Goal: Book appointment/travel/reservation

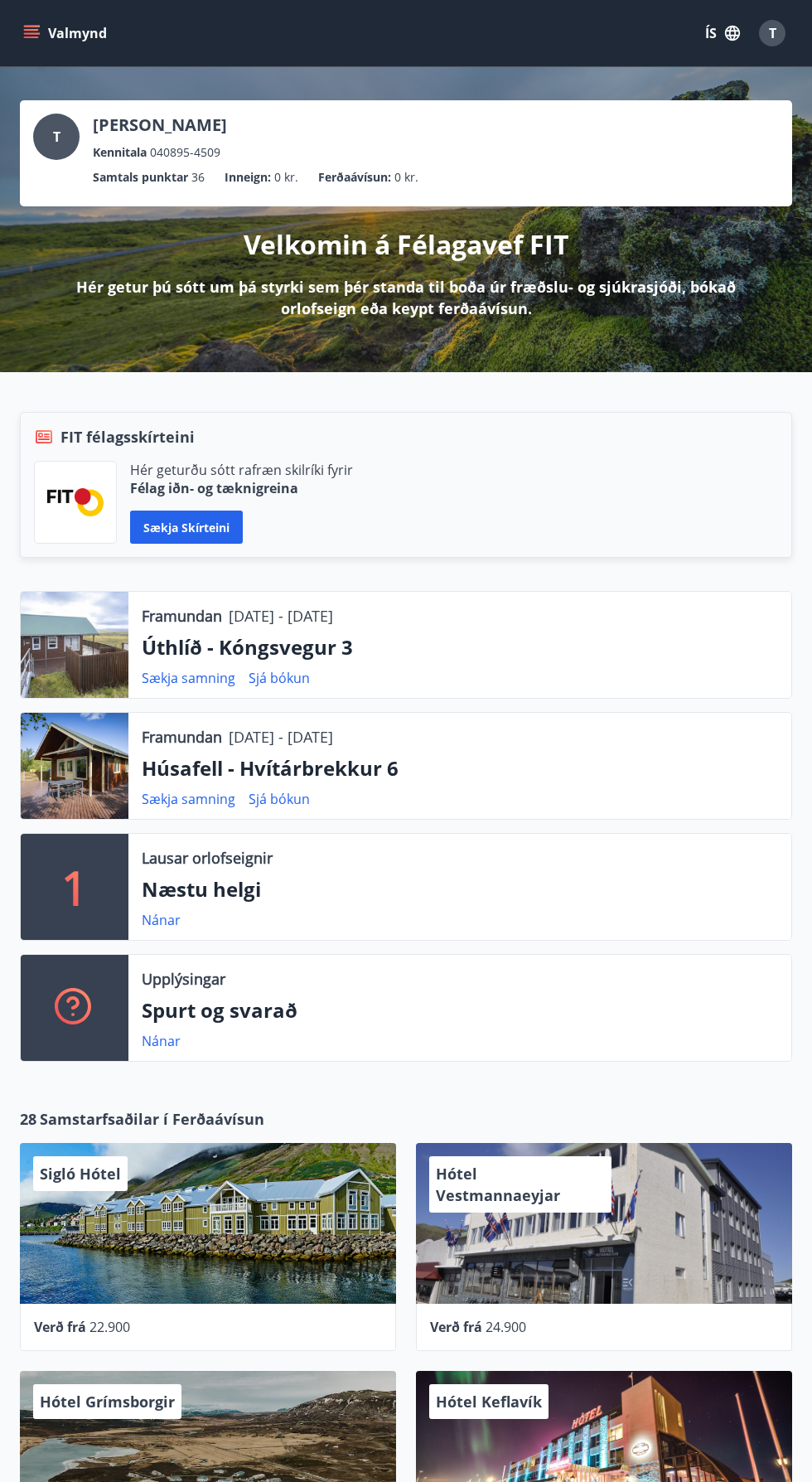
click at [38, 638] on div at bounding box center [74, 645] width 108 height 106
click at [31, 33] on icon "menu" at bounding box center [33, 33] width 18 height 2
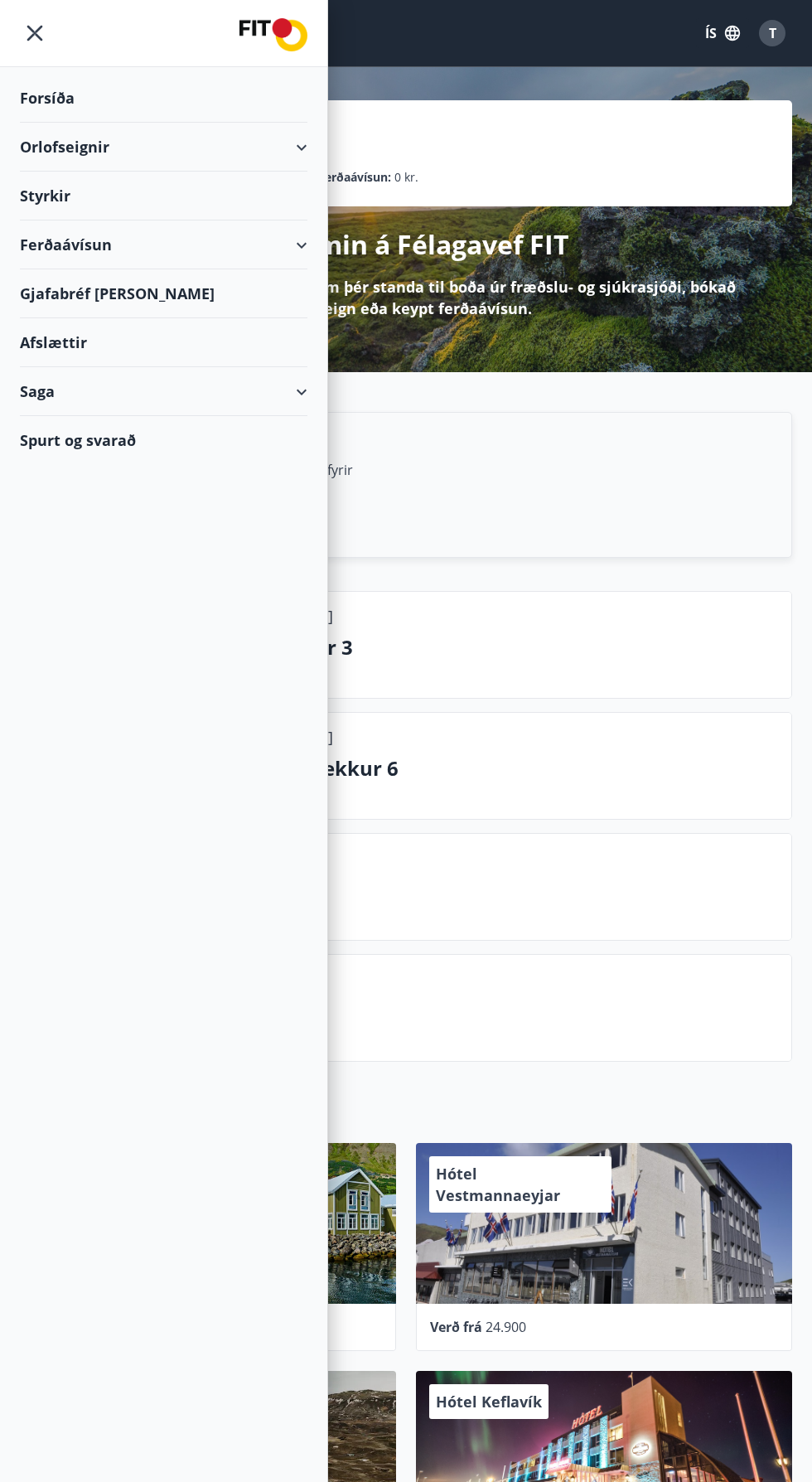
click at [68, 144] on div "Orlofseignir" at bounding box center [164, 147] width 288 height 49
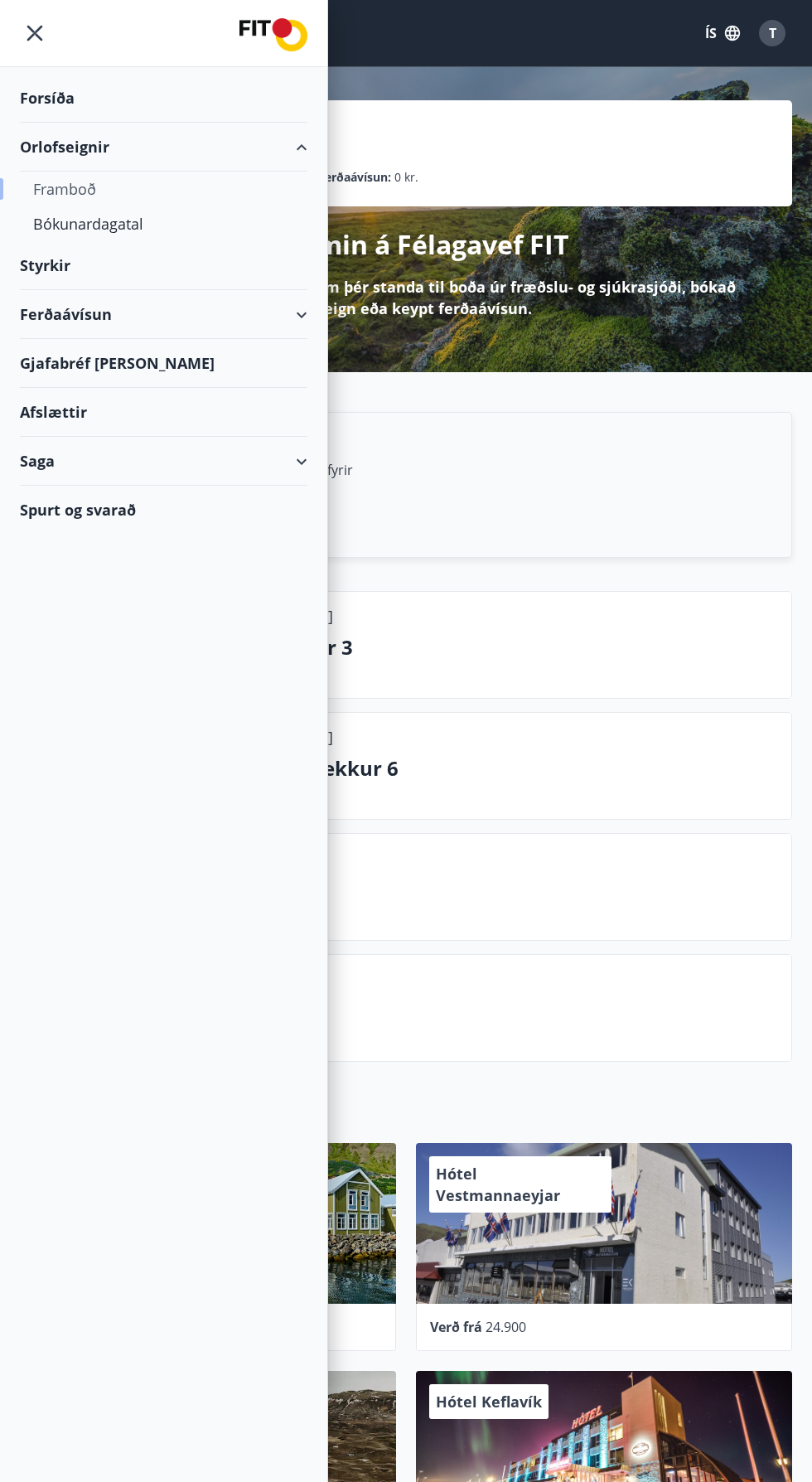
click at [51, 182] on div "Framboð" at bounding box center [163, 189] width 261 height 35
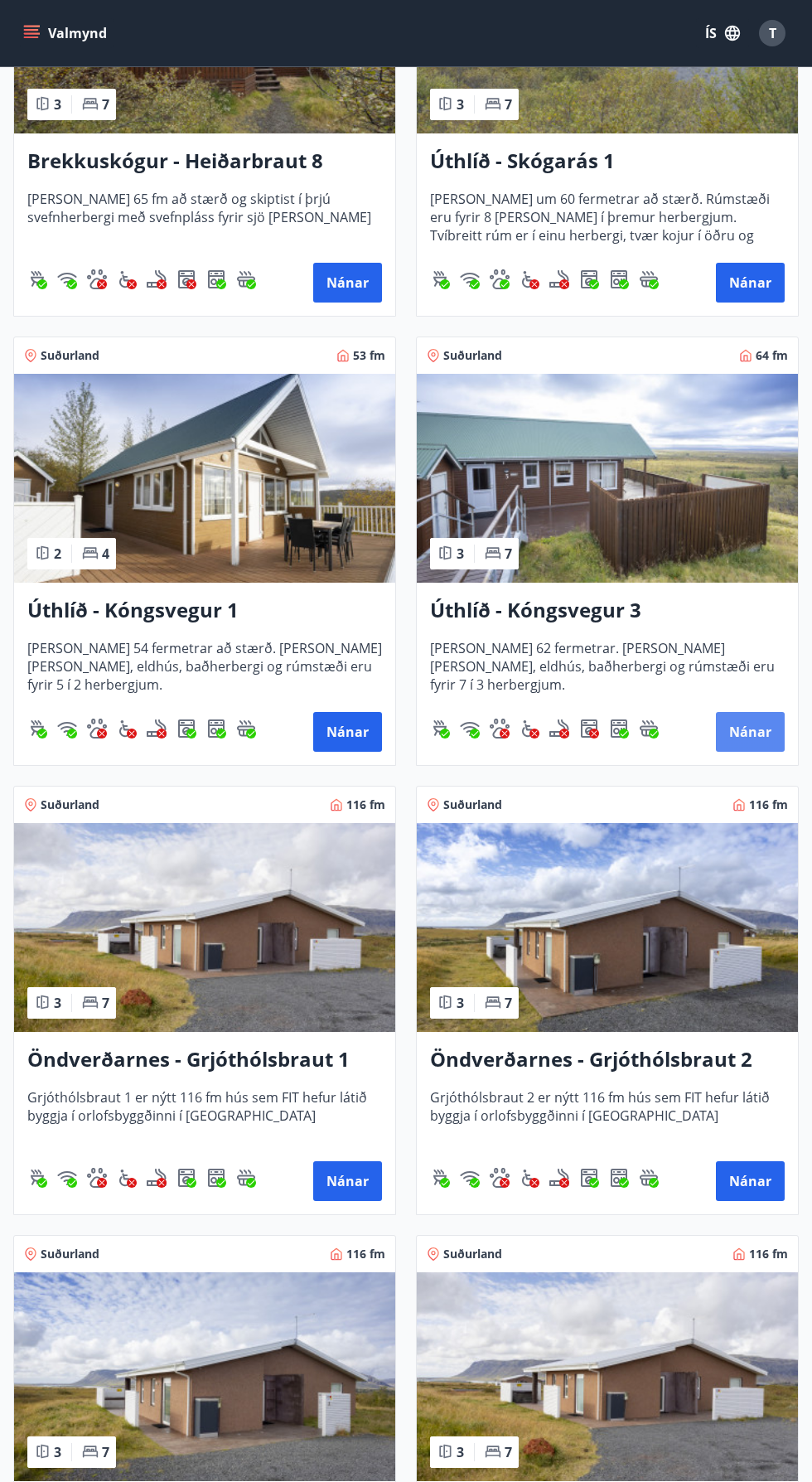
click at [765, 724] on button "Nánar" at bounding box center [750, 731] width 69 height 40
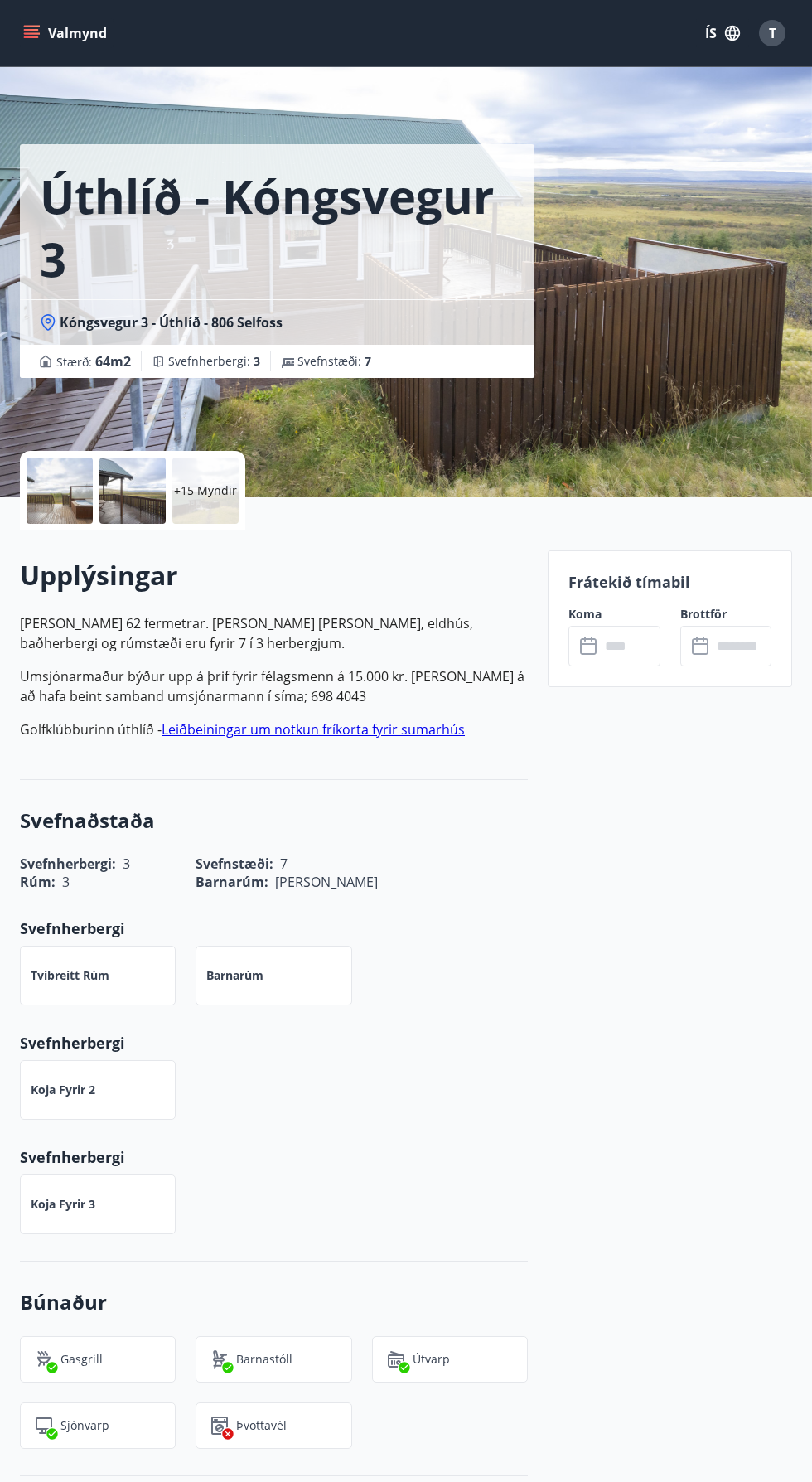
click at [631, 647] on input "text" at bounding box center [630, 646] width 60 height 41
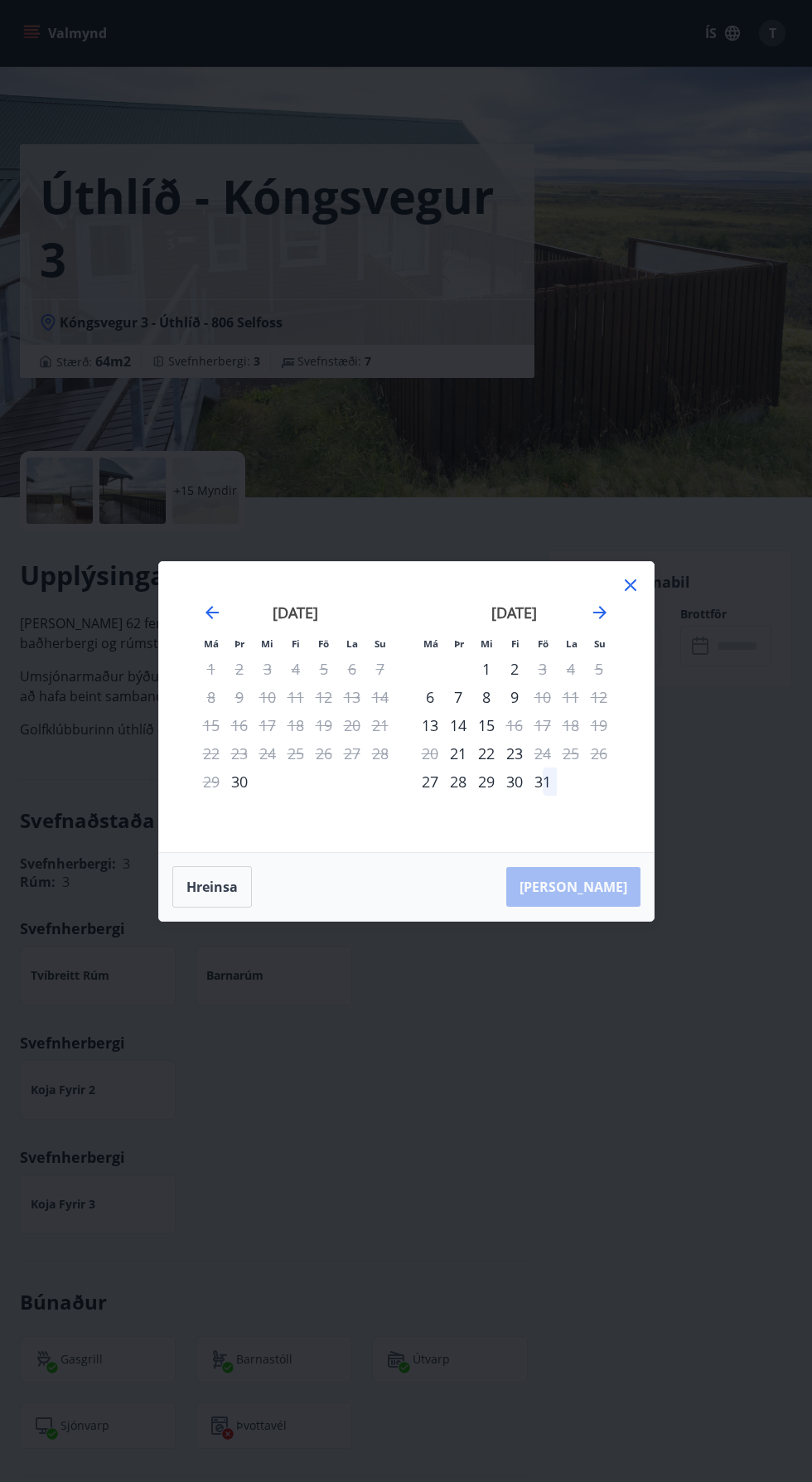
click at [638, 586] on icon at bounding box center [630, 585] width 20 height 20
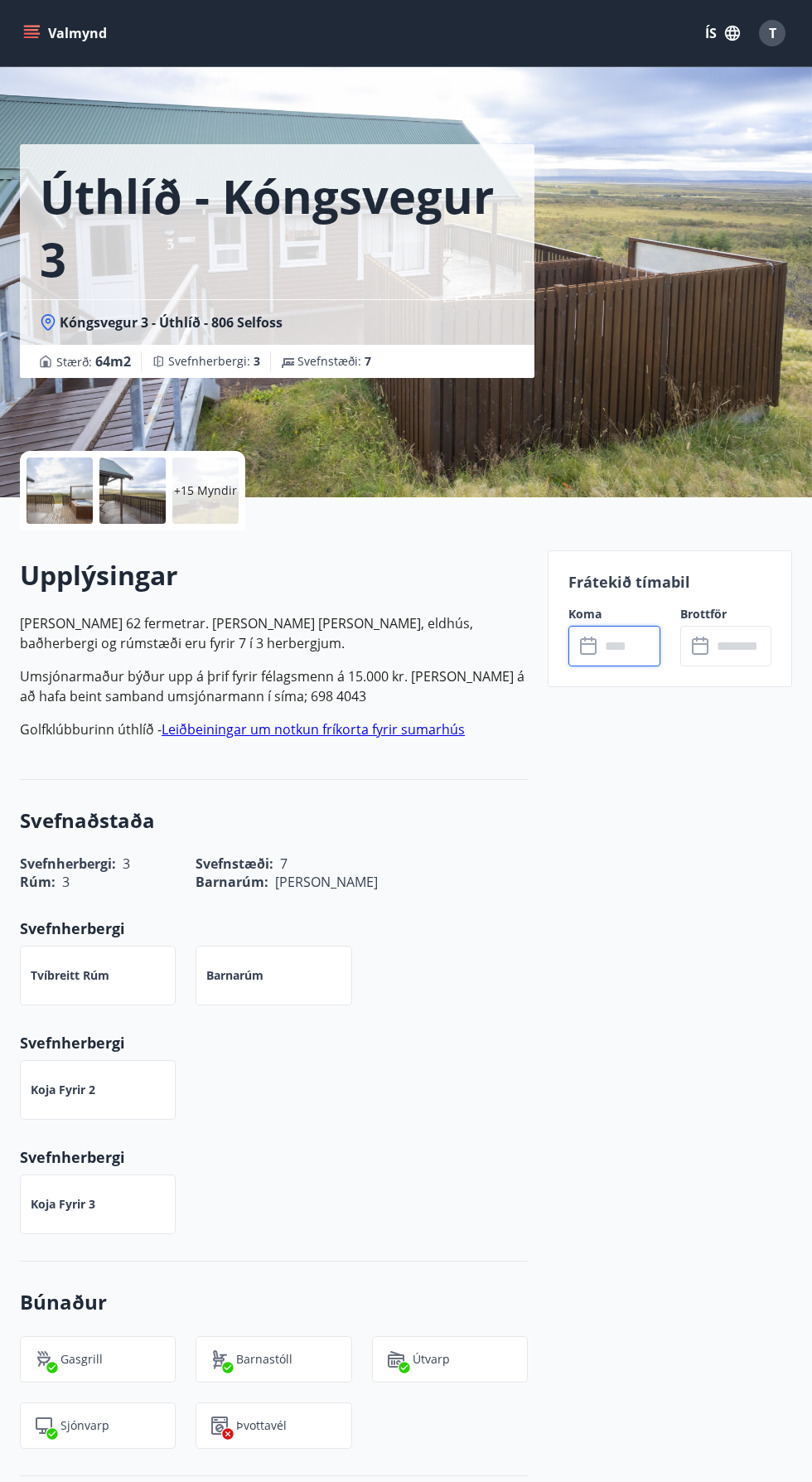
click at [286, 441] on div "Úthlíð - Kóngsvegur 3 Kóngsvegur 3 - Úthlíð - 806 Selfoss Stærð : 64 m2 [GEOGRA…" at bounding box center [277, 248] width 515 height 497
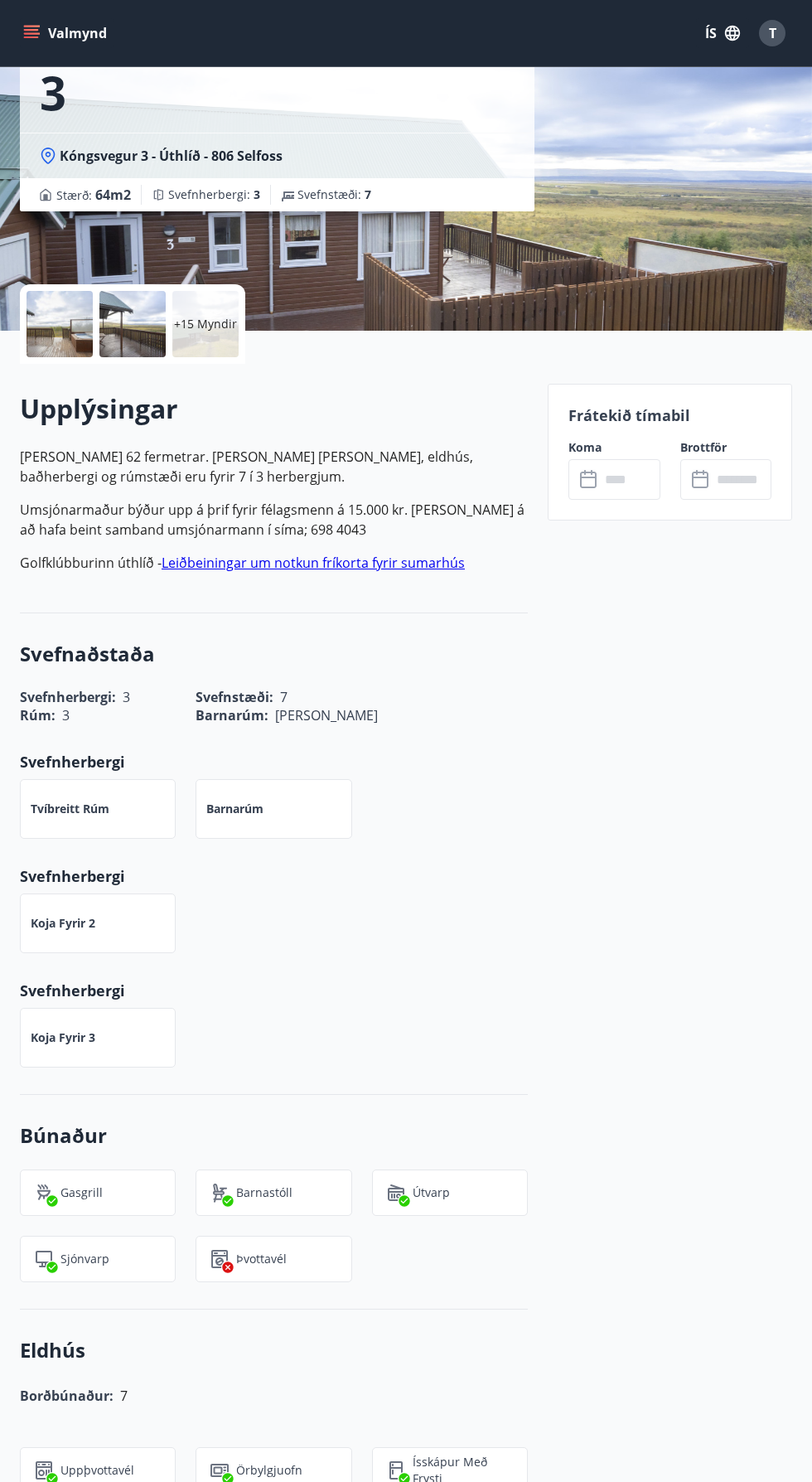
scroll to position [164, 0]
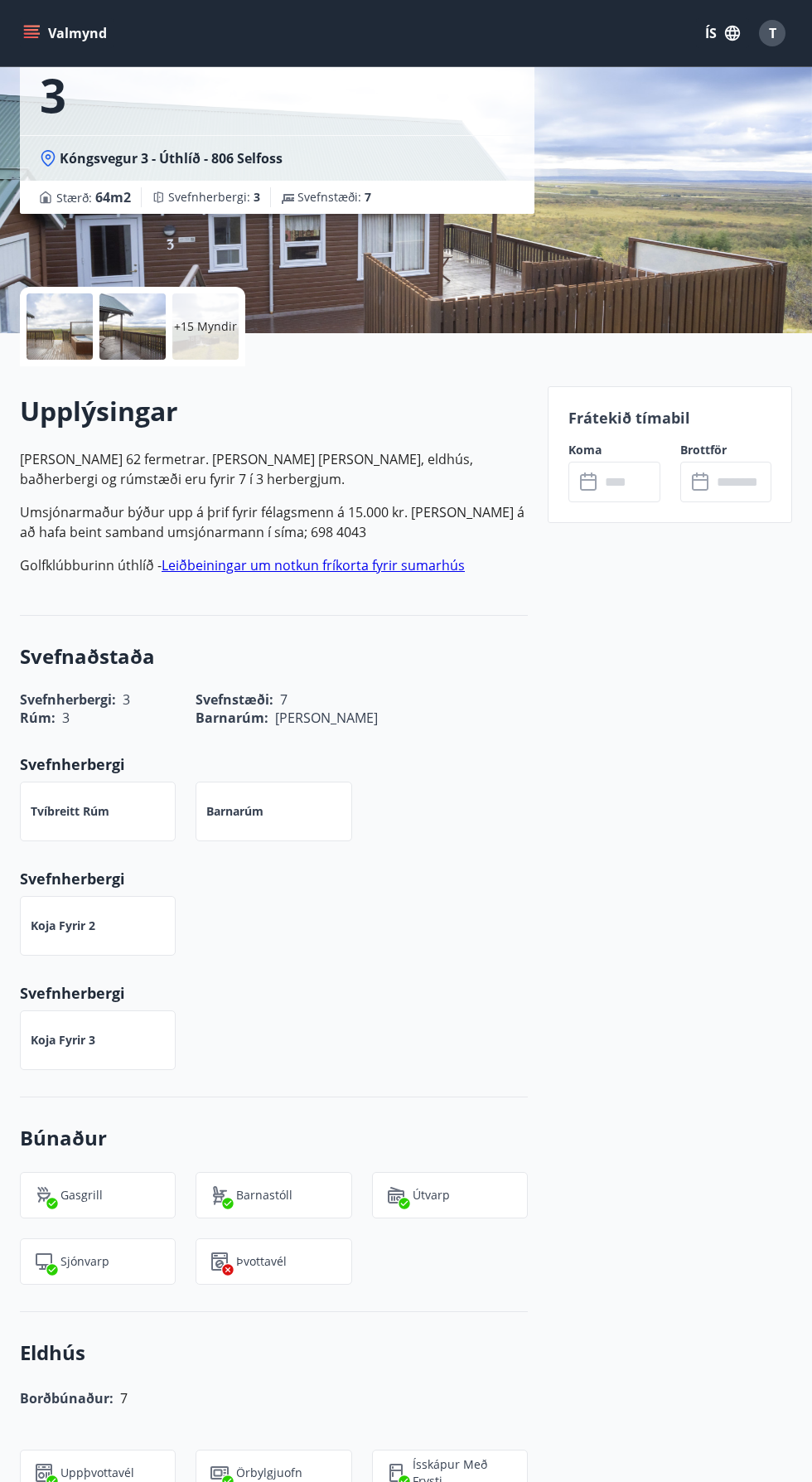
click at [44, 350] on div at bounding box center [59, 326] width 67 height 67
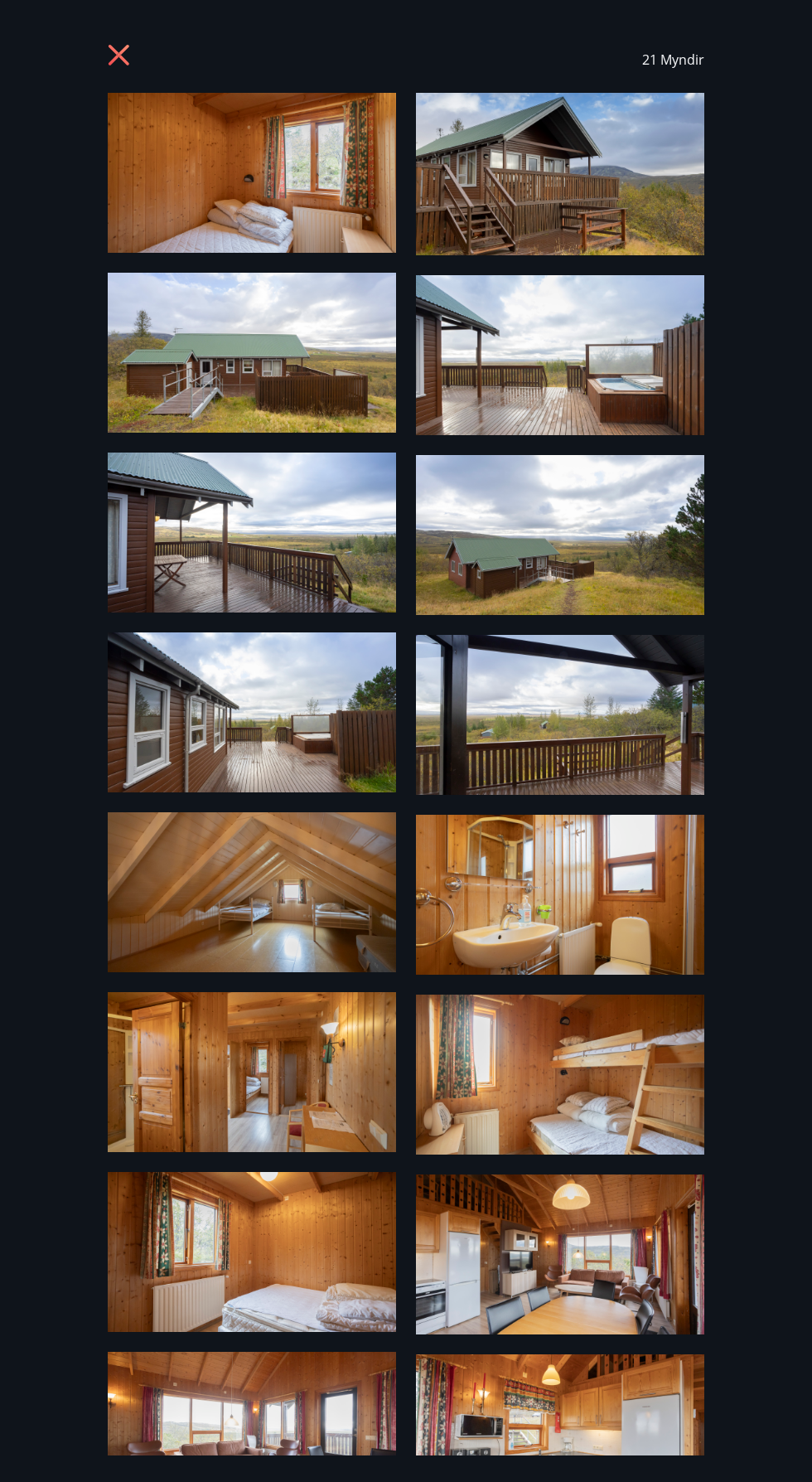
click at [219, 173] on img at bounding box center [252, 173] width 289 height 160
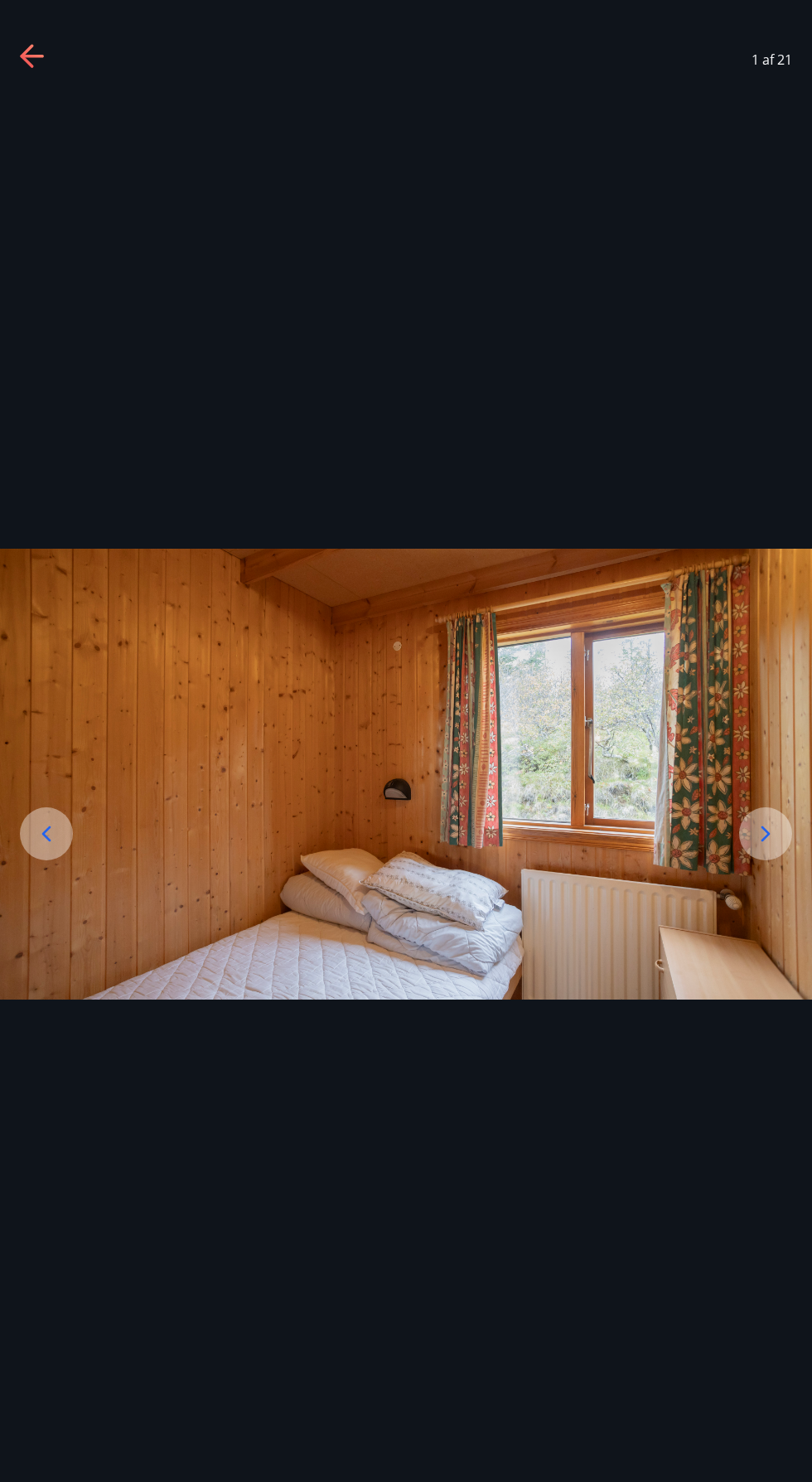
click at [767, 860] on div at bounding box center [766, 833] width 53 height 53
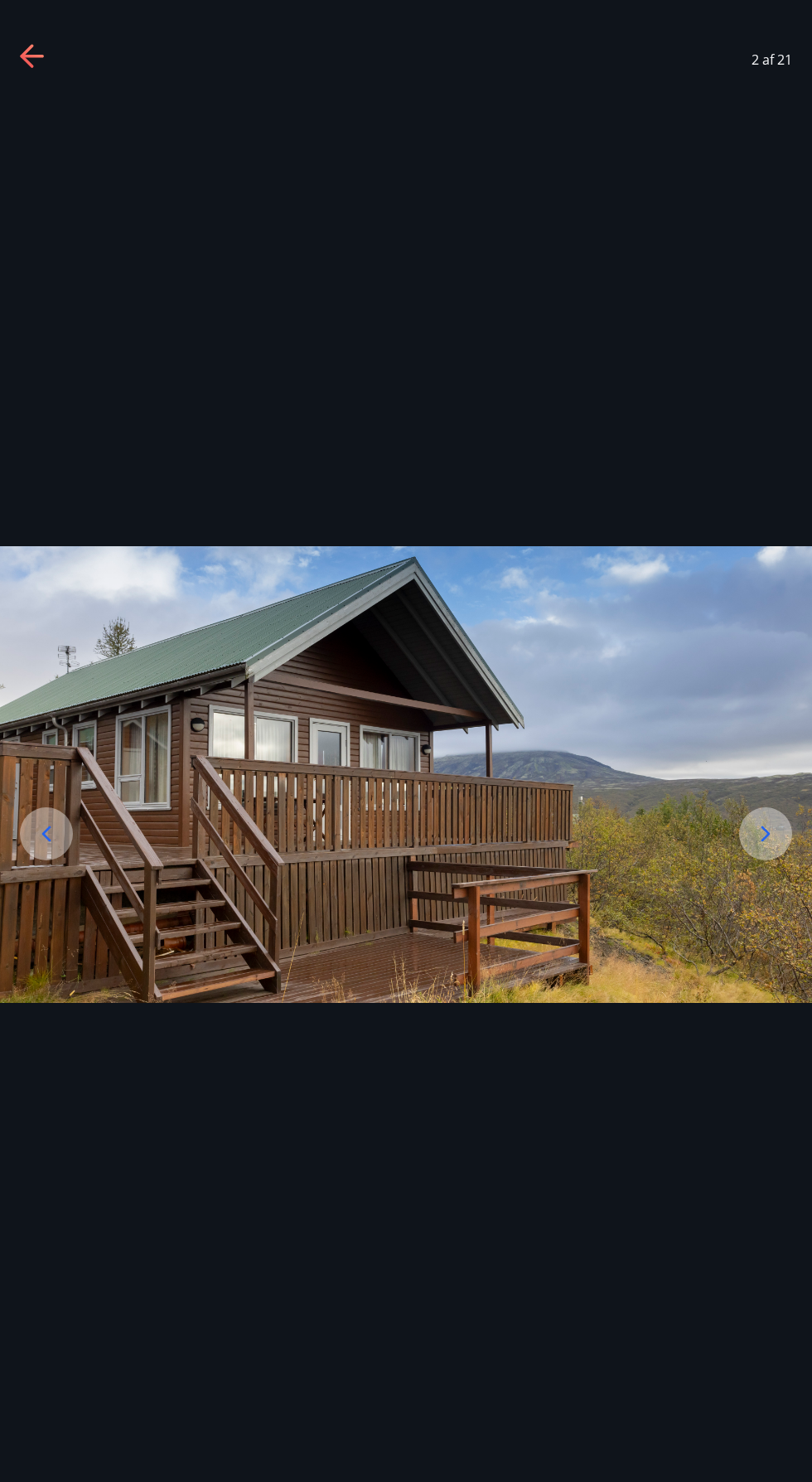
click at [757, 847] on icon at bounding box center [766, 833] width 26 height 26
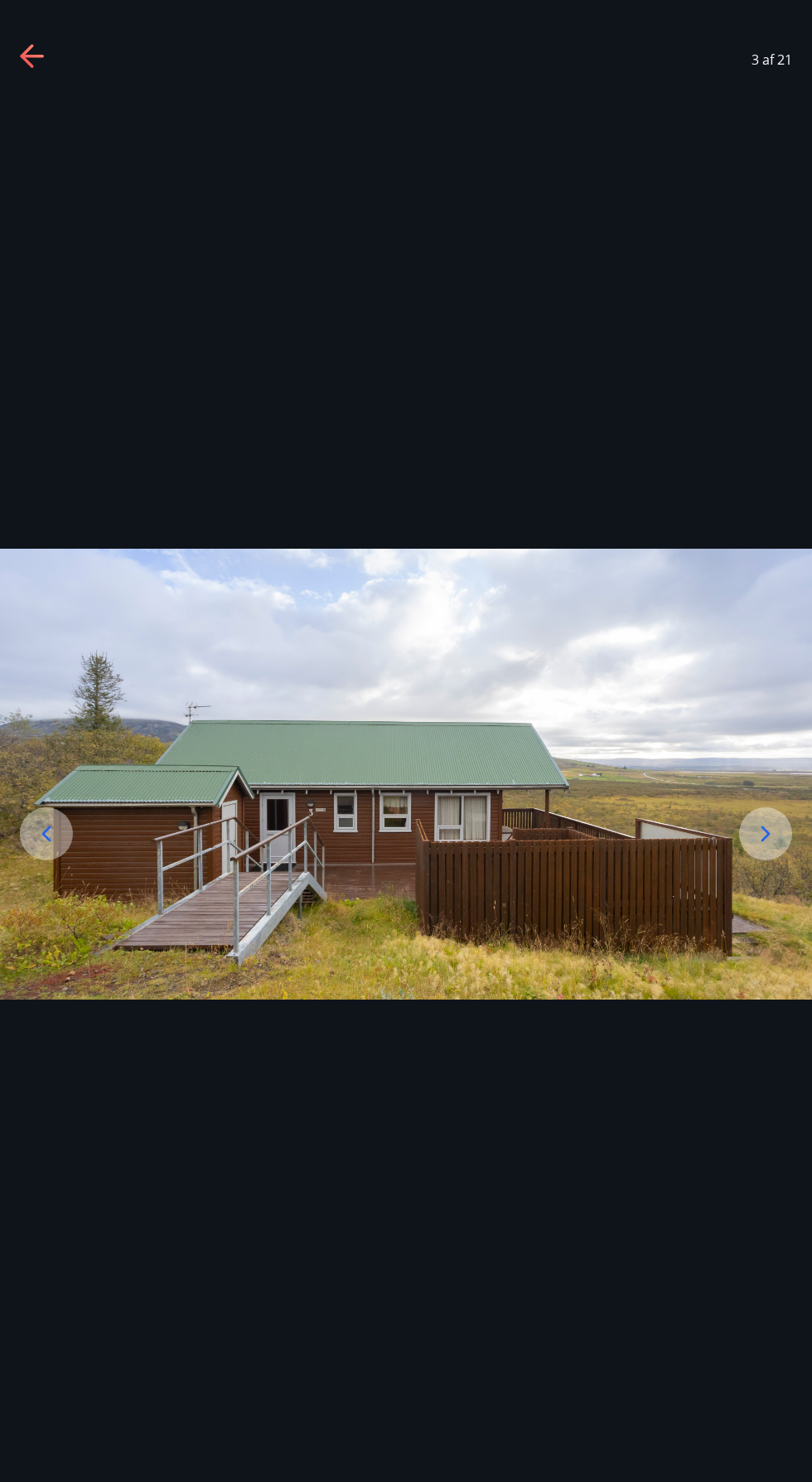
click at [727, 912] on img at bounding box center [406, 773] width 812 height 451
click at [747, 860] on div at bounding box center [766, 833] width 53 height 53
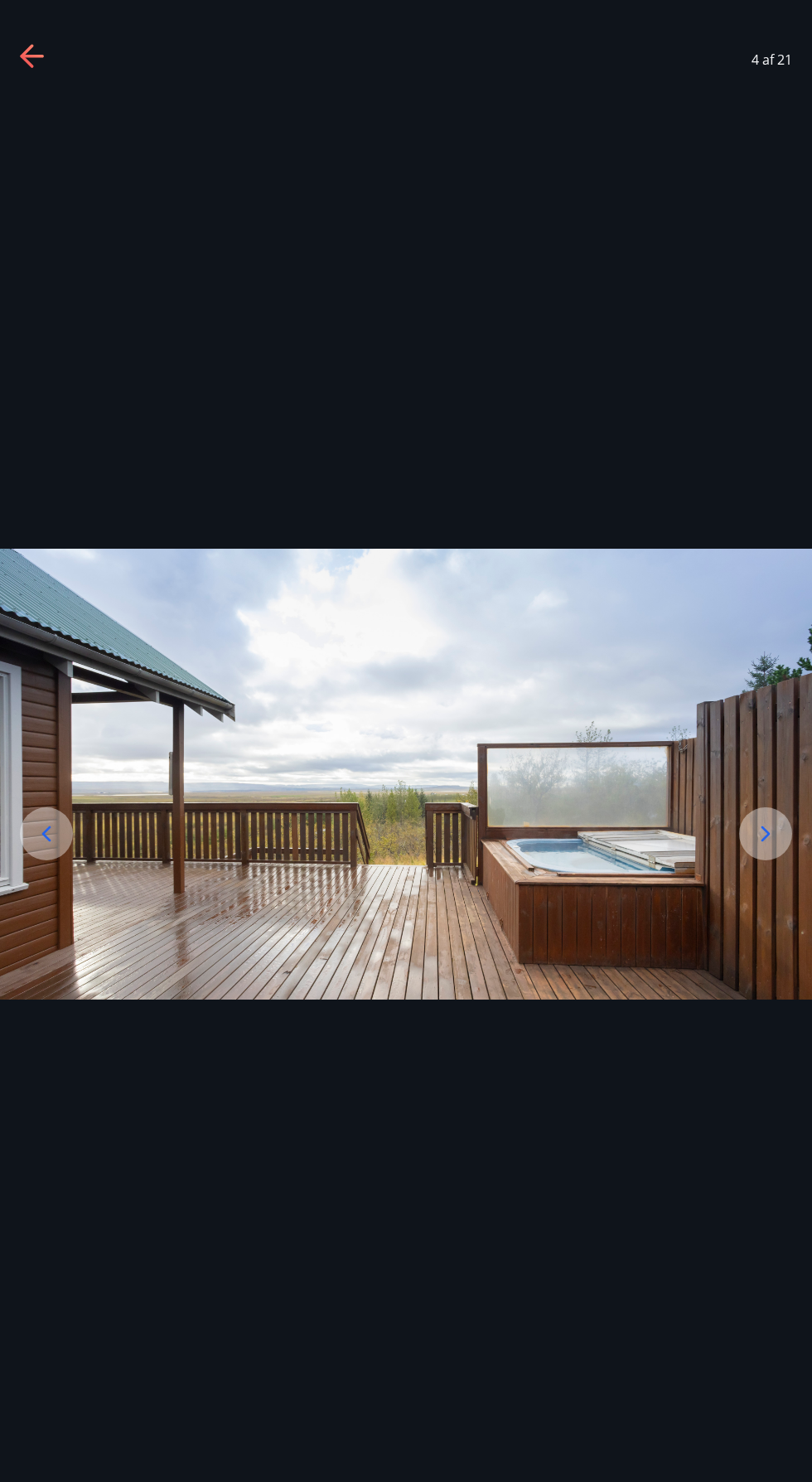
click at [765, 862] on img at bounding box center [406, 773] width 812 height 451
click at [765, 847] on icon at bounding box center [766, 833] width 26 height 26
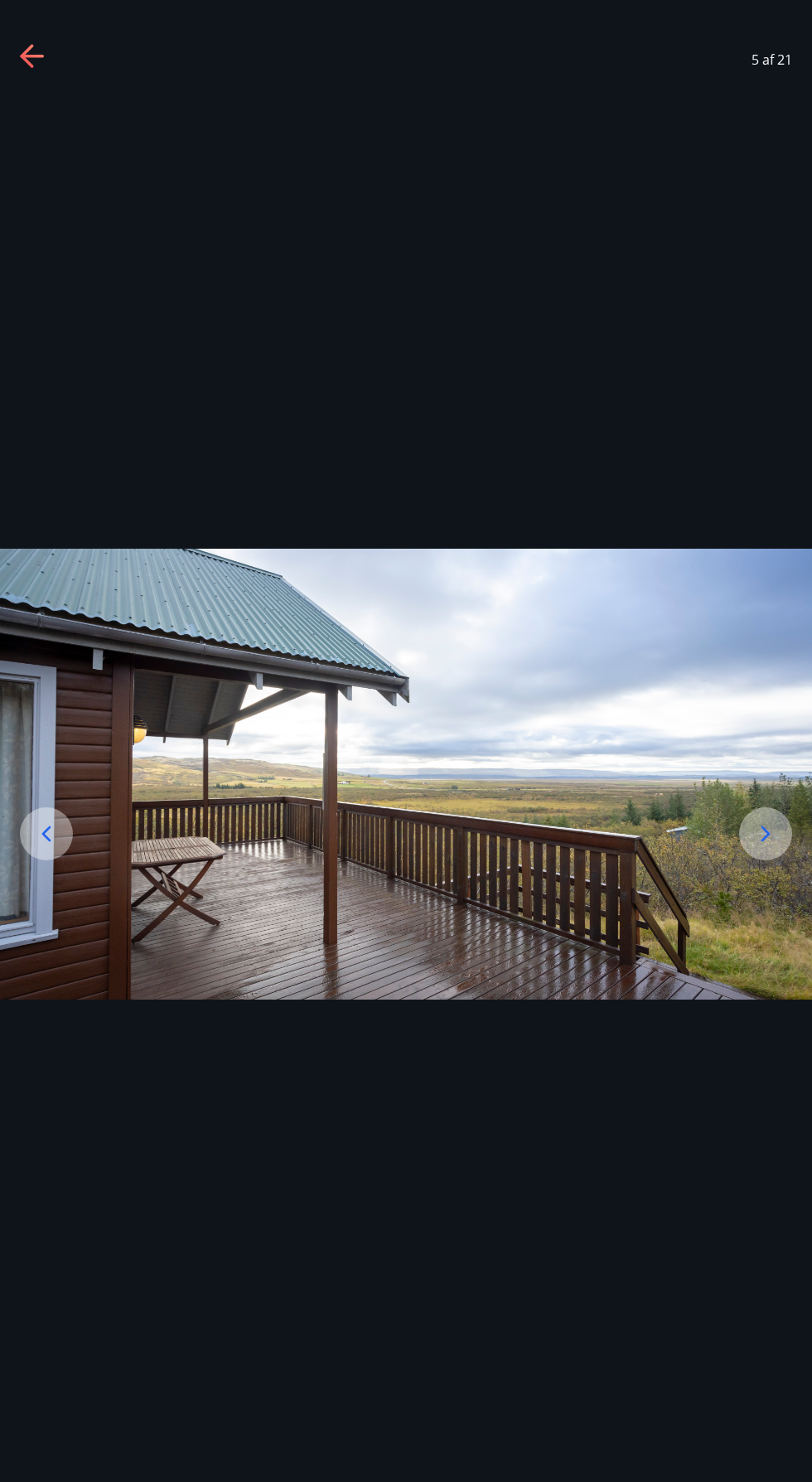
click at [760, 930] on img at bounding box center [406, 773] width 812 height 451
click at [760, 847] on icon at bounding box center [766, 833] width 26 height 26
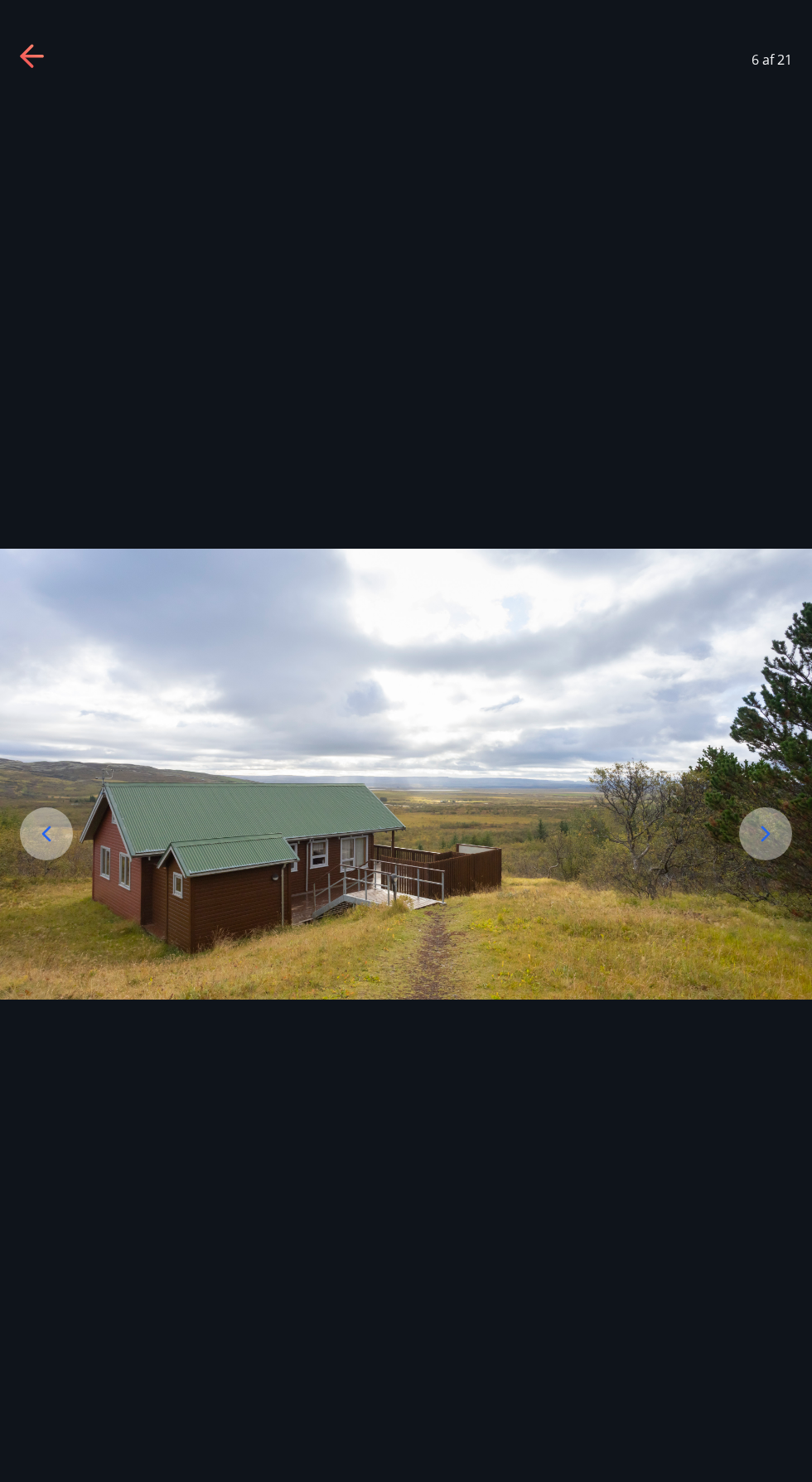
click at [754, 860] on div at bounding box center [766, 833] width 53 height 53
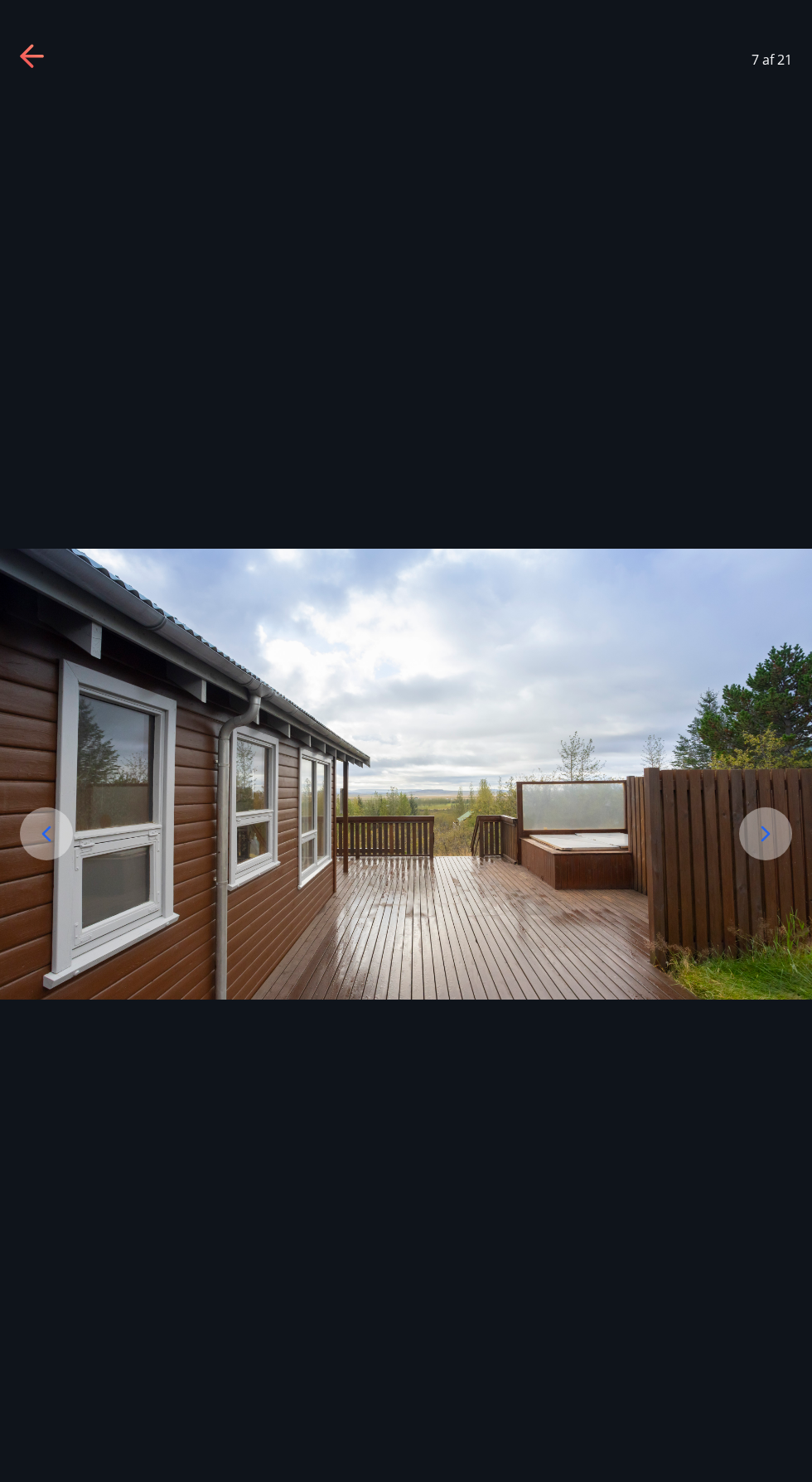
click at [758, 847] on icon at bounding box center [766, 833] width 26 height 26
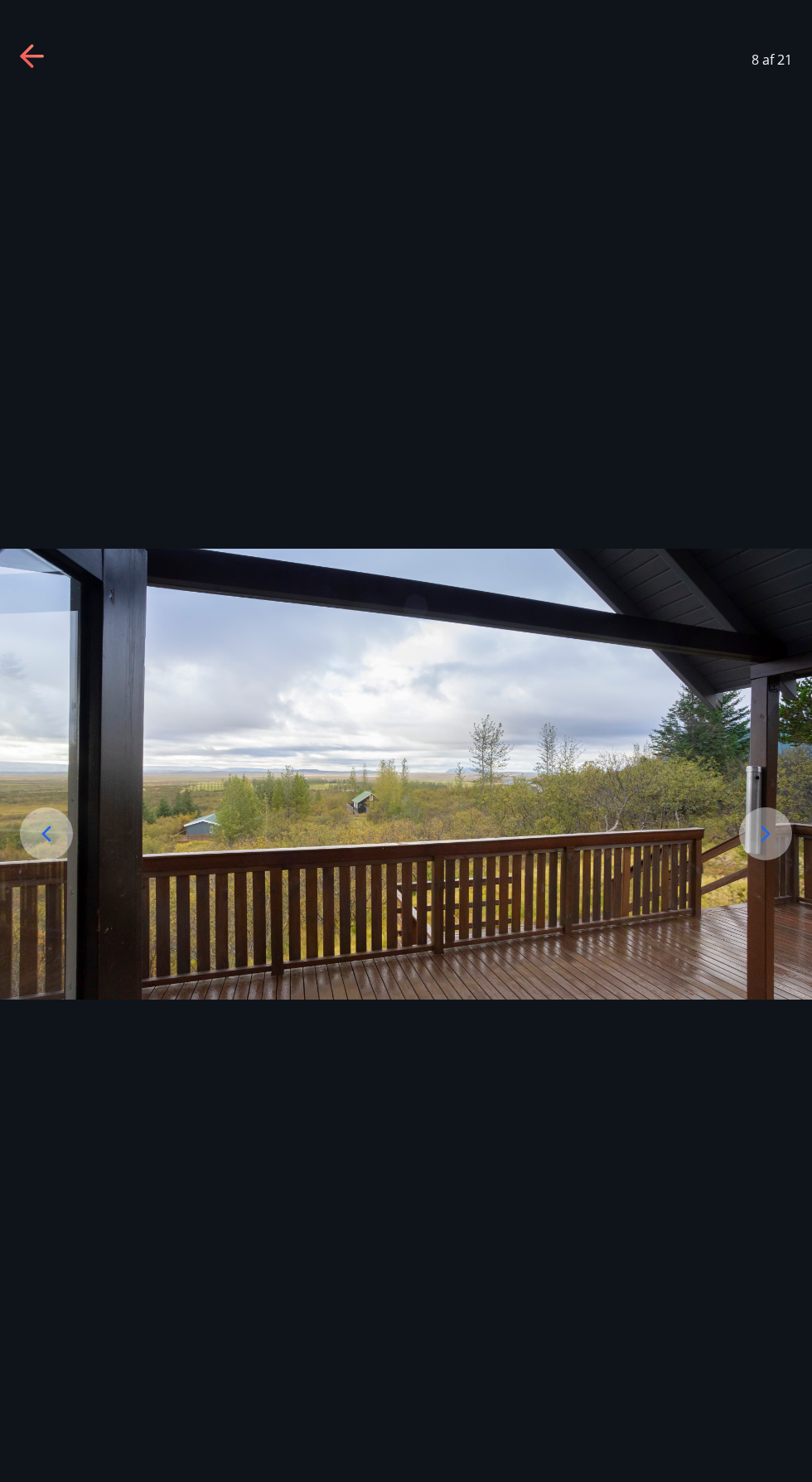
click at [759, 847] on icon at bounding box center [766, 833] width 26 height 26
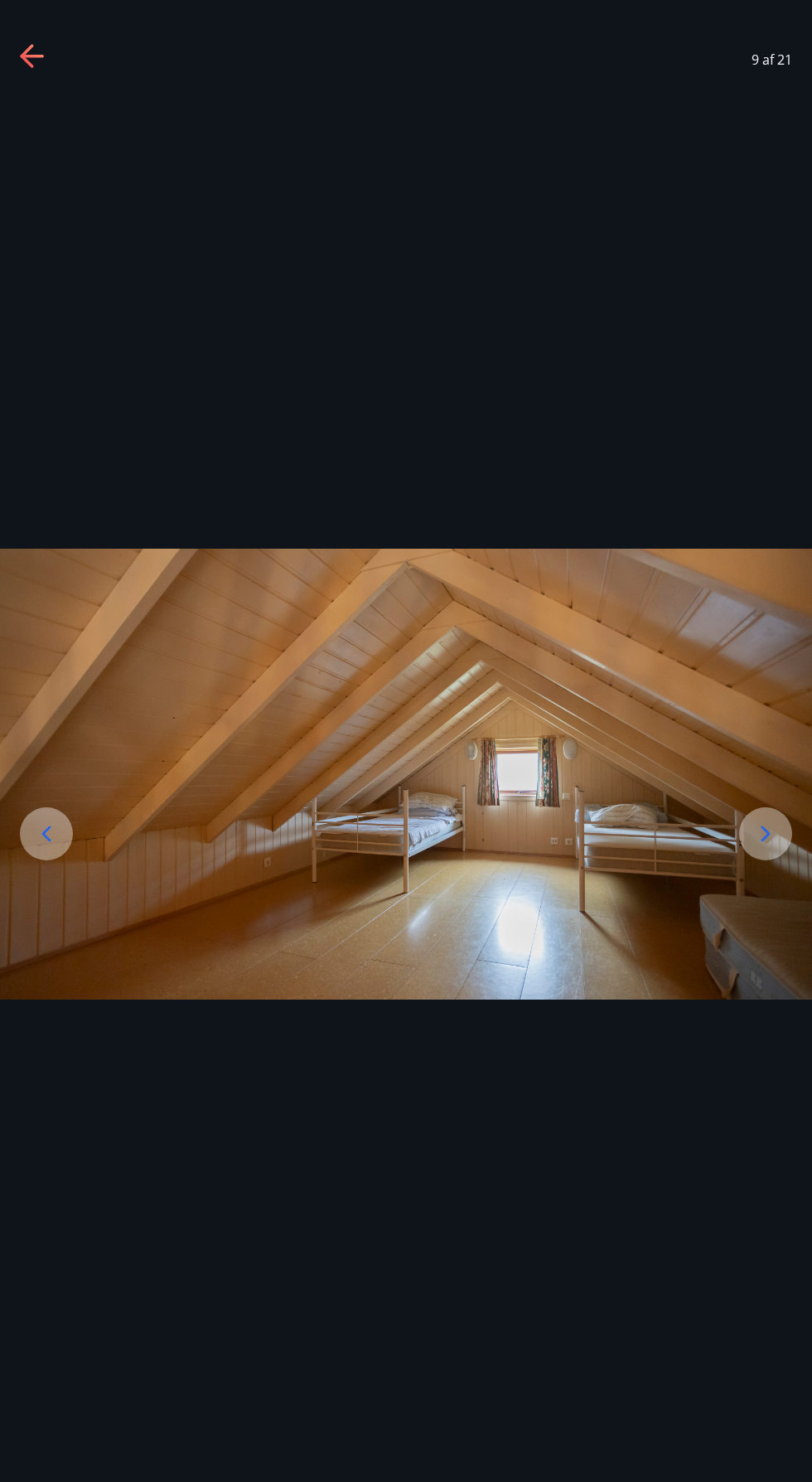
click at [765, 847] on icon at bounding box center [766, 833] width 26 height 26
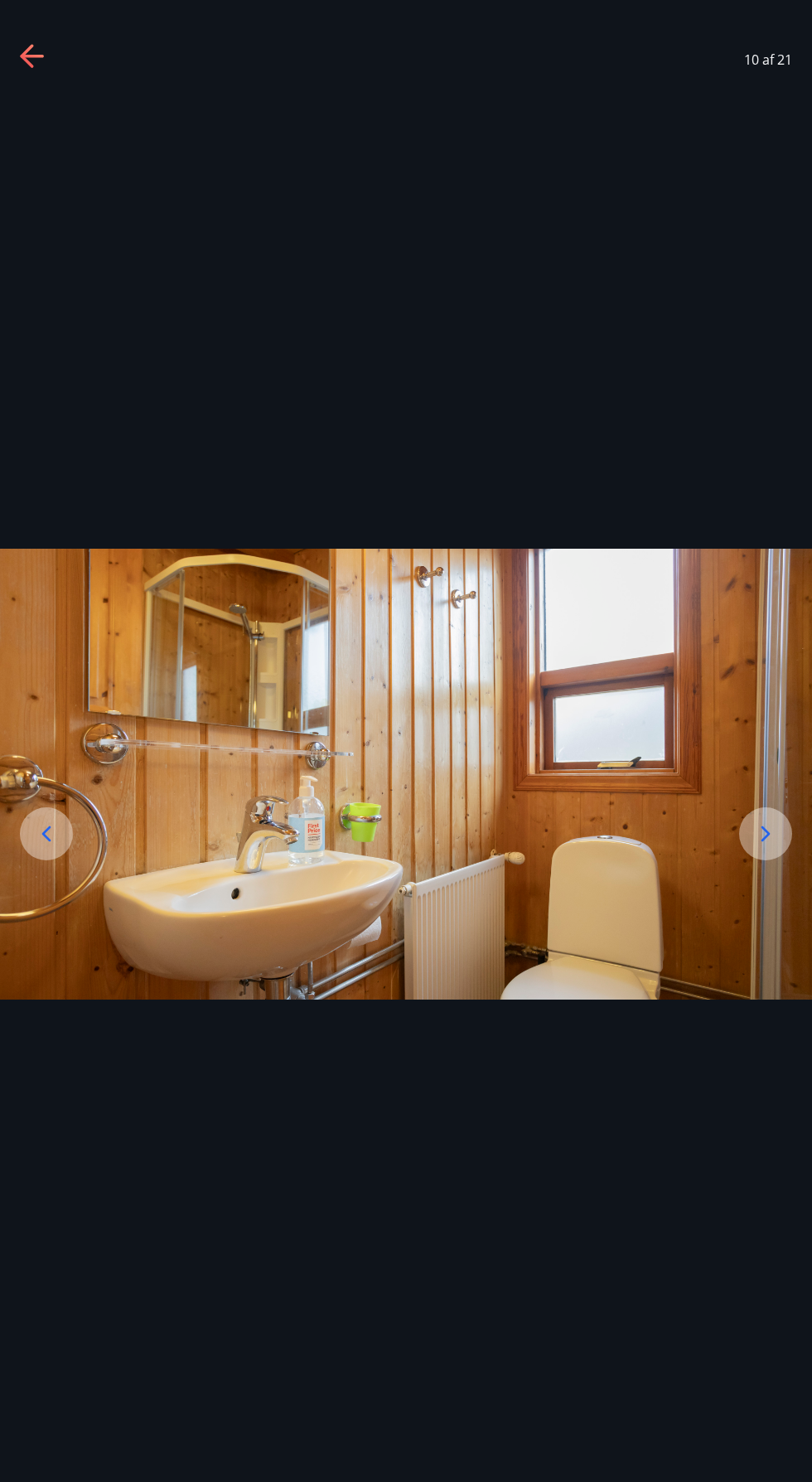
click at [730, 902] on img at bounding box center [406, 773] width 812 height 451
click at [734, 896] on img at bounding box center [406, 773] width 812 height 451
click at [751, 857] on img at bounding box center [406, 773] width 812 height 451
click at [730, 905] on img at bounding box center [406, 773] width 812 height 451
click at [746, 860] on div at bounding box center [766, 833] width 53 height 53
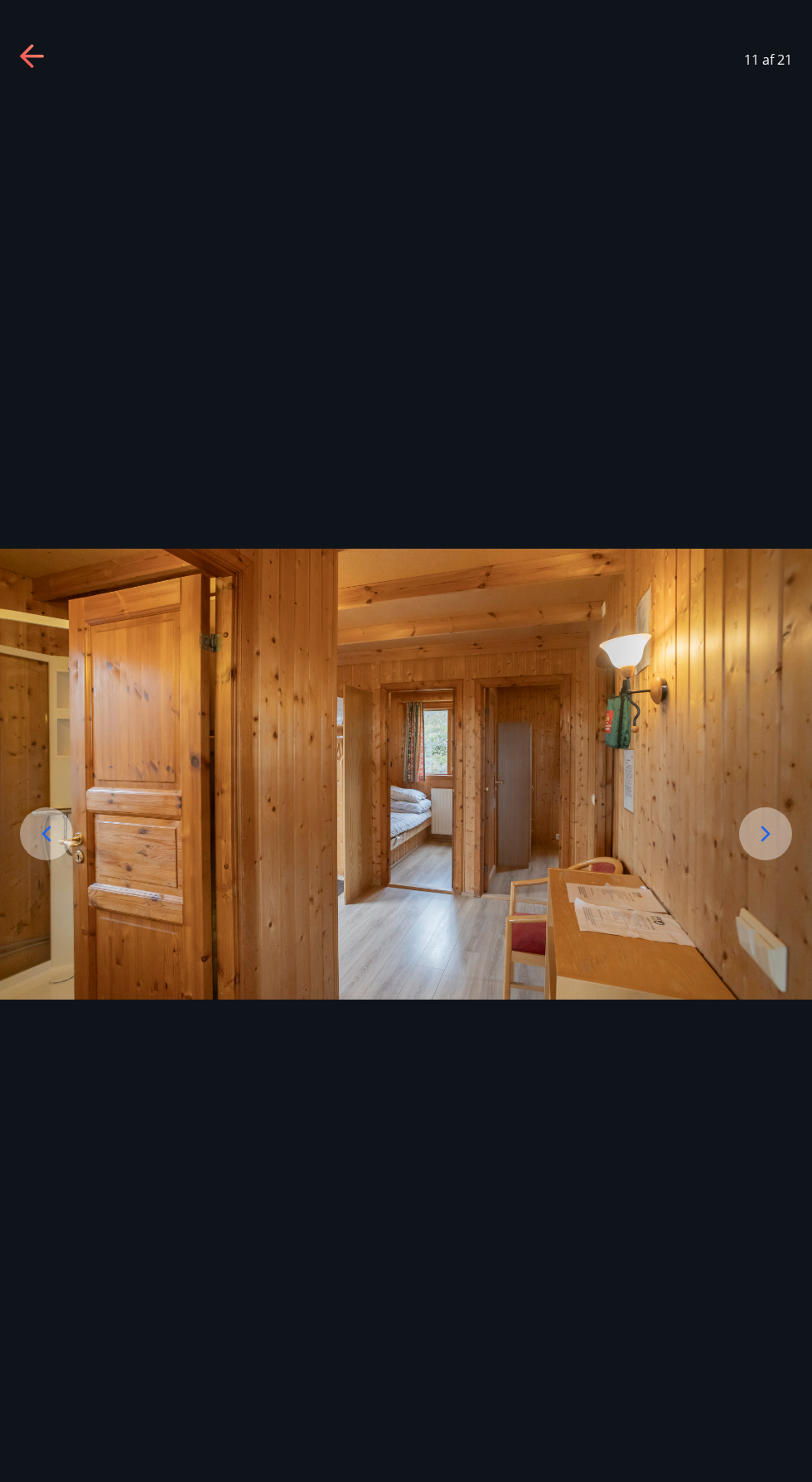
click at [766, 923] on img at bounding box center [406, 773] width 812 height 451
click at [765, 923] on img at bounding box center [406, 773] width 812 height 451
click at [735, 935] on img at bounding box center [406, 773] width 812 height 451
click at [749, 860] on div at bounding box center [766, 833] width 53 height 53
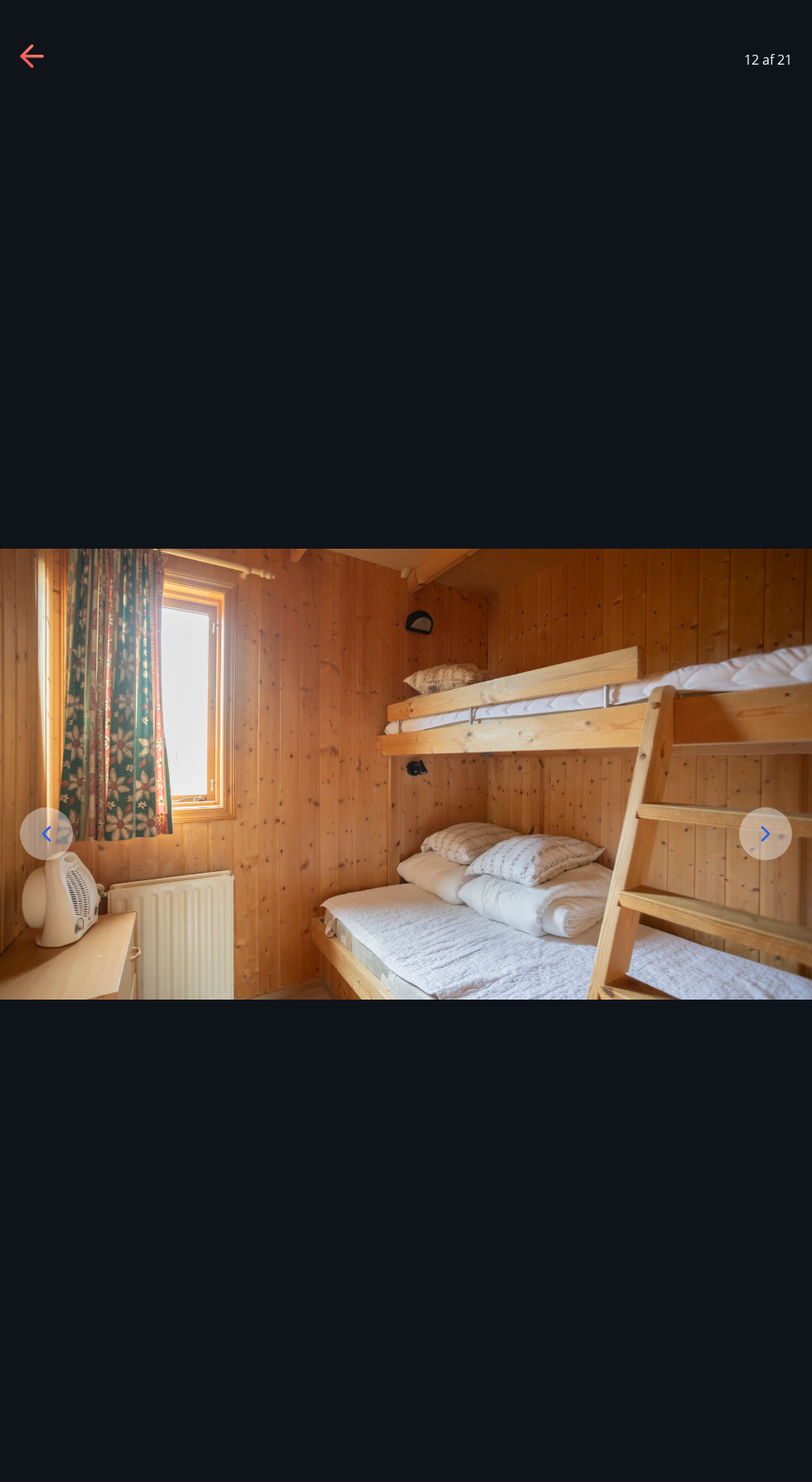
click at [734, 939] on img at bounding box center [406, 773] width 812 height 451
click at [736, 917] on img at bounding box center [406, 773] width 812 height 451
click at [738, 914] on img at bounding box center [406, 773] width 812 height 451
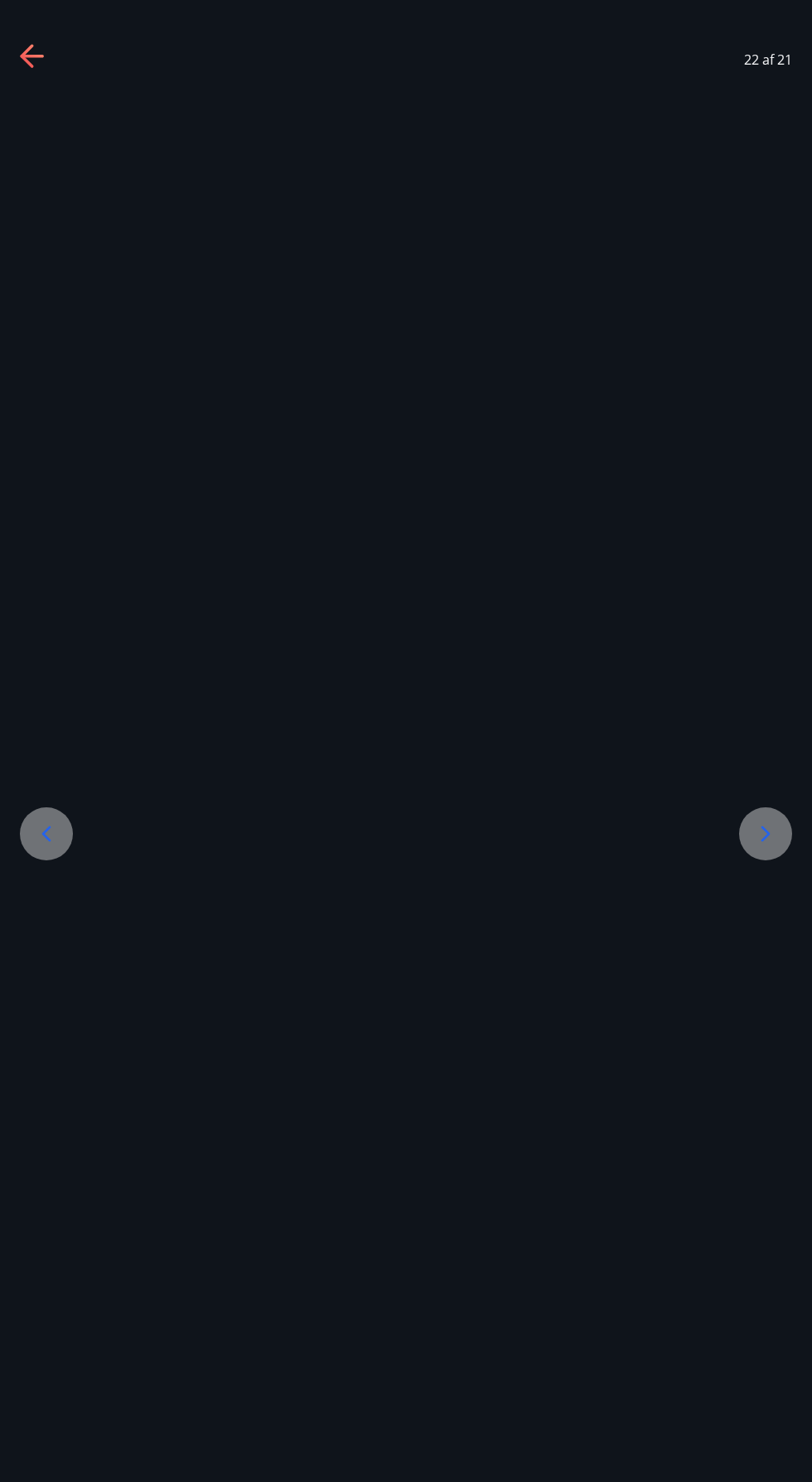
click at [26, 50] on icon at bounding box center [27, 56] width 14 height 23
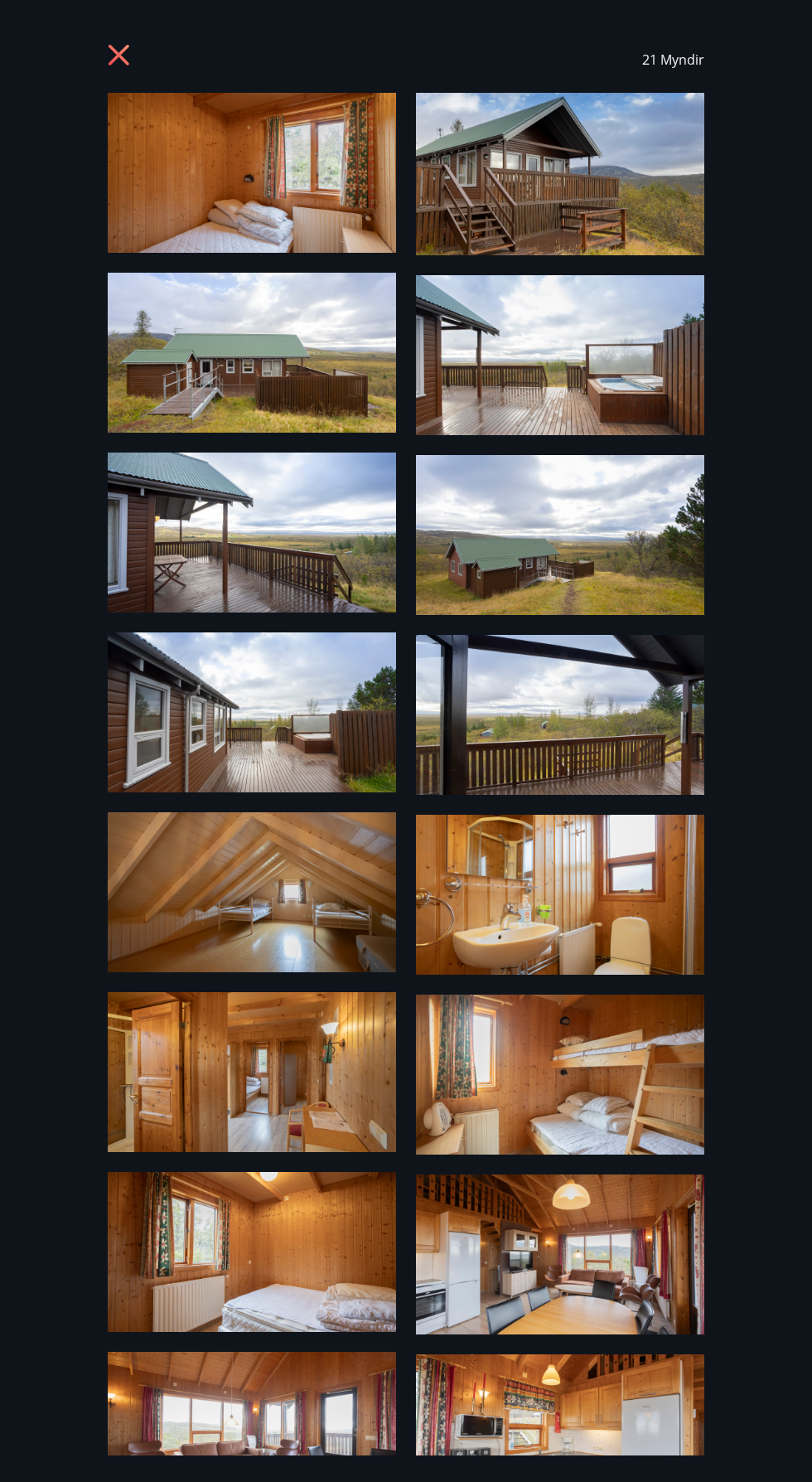
click at [112, 56] on icon at bounding box center [121, 57] width 26 height 26
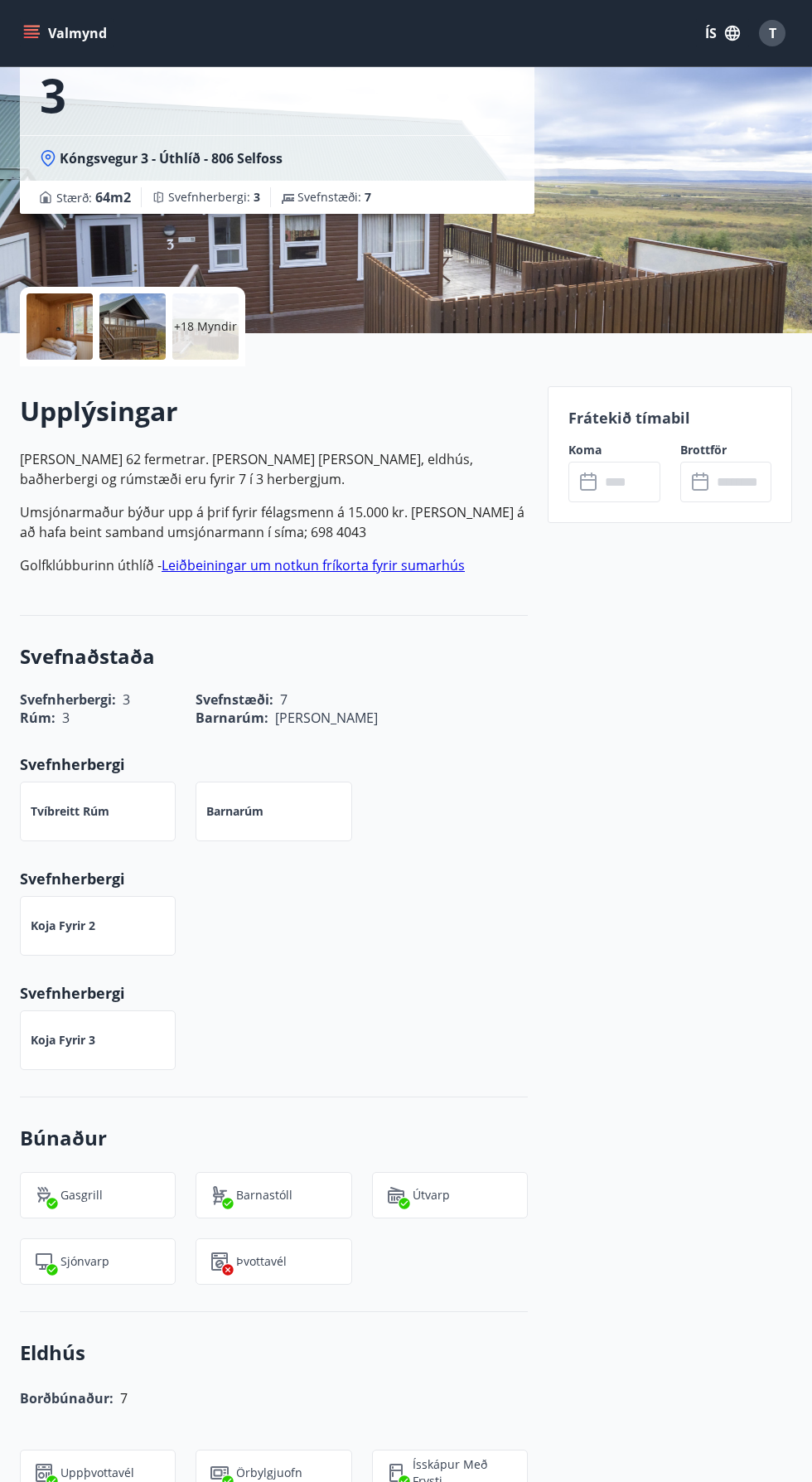
click at [128, 72] on h1 "Úthlíð - Kóngsvegur 3" at bounding box center [277, 63] width 475 height 126
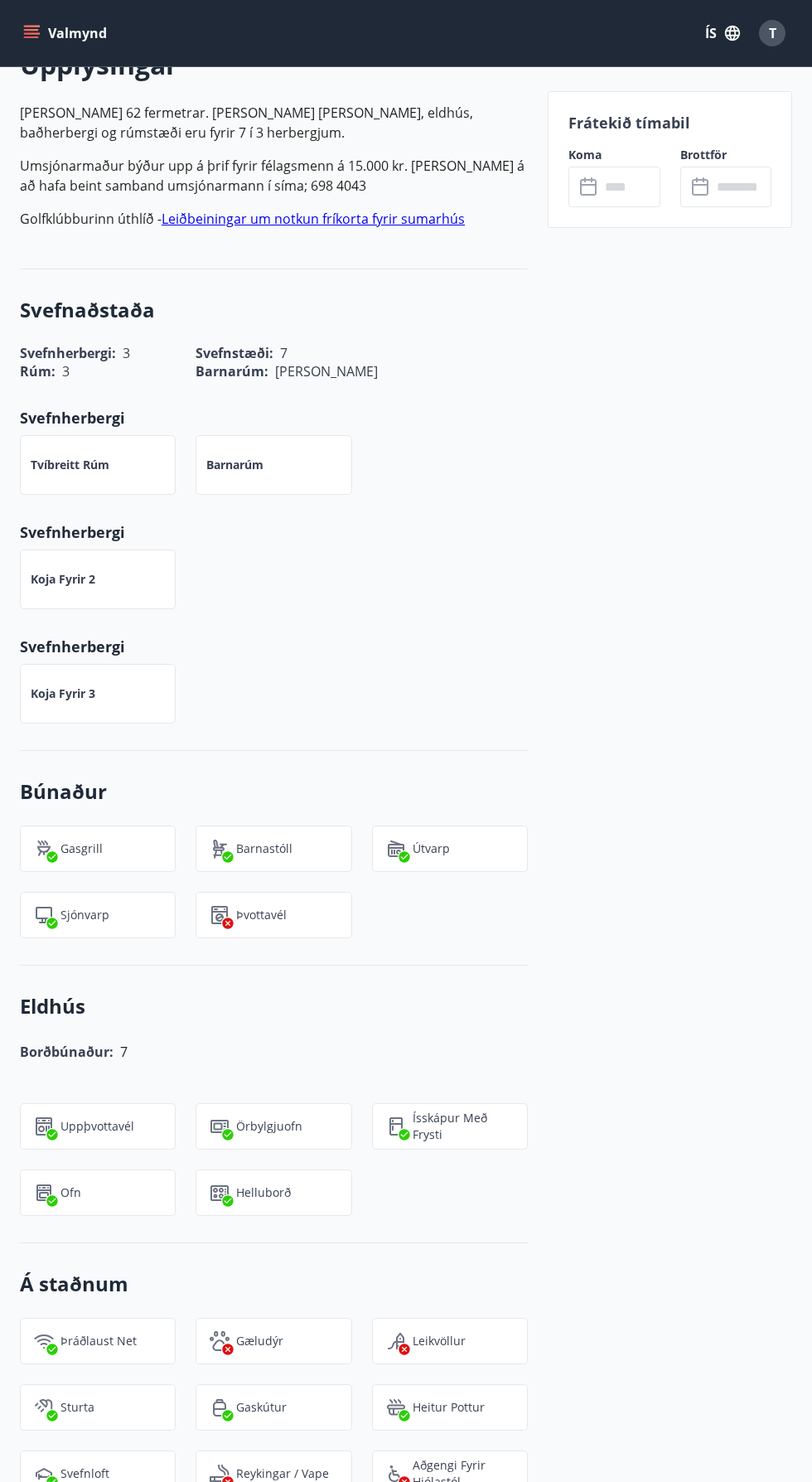
scroll to position [0, 0]
